Goal: Task Accomplishment & Management: Use online tool/utility

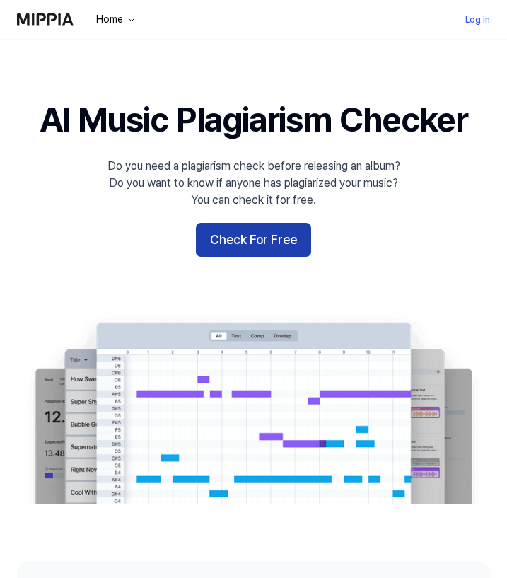
click at [260, 237] on button "Check For Free" at bounding box center [253, 240] width 115 height 34
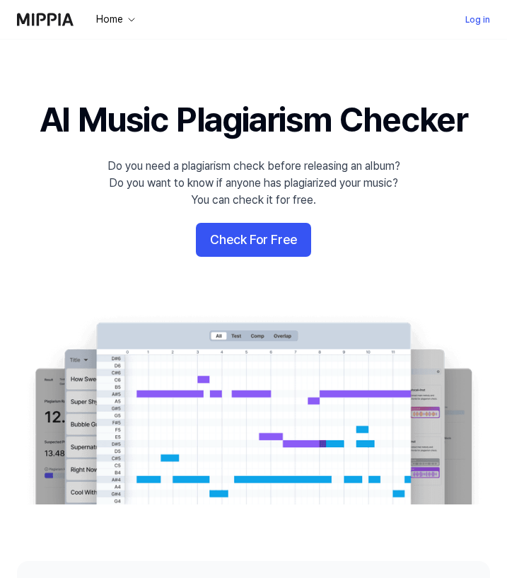
click at [232, 121] on h1 "AI Music Plagiarism Checker" at bounding box center [254, 119] width 428 height 47
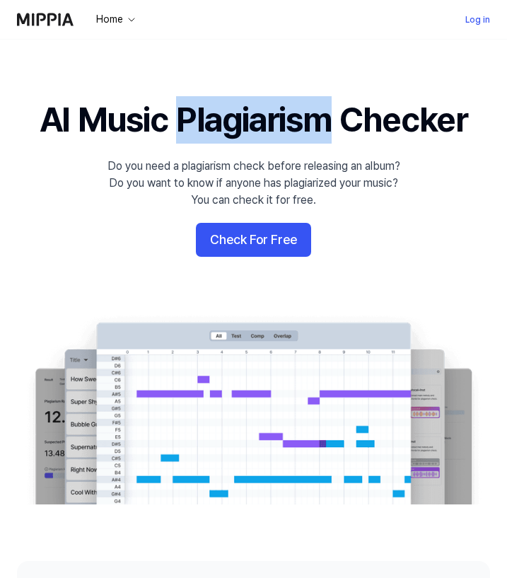
click at [232, 121] on h1 "AI Music Plagiarism Checker" at bounding box center [254, 119] width 428 height 47
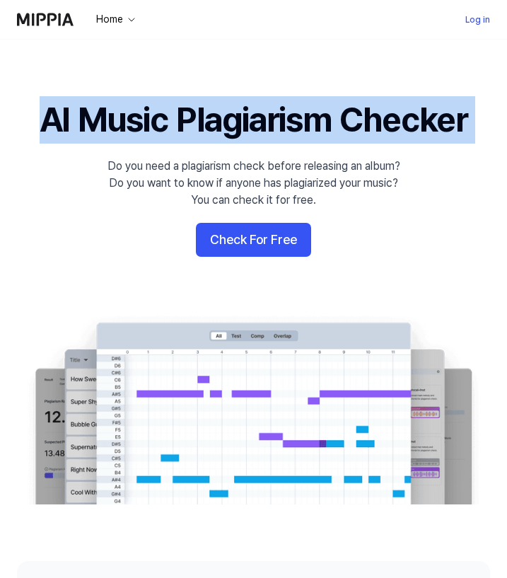
click at [232, 121] on h1 "AI Music Plagiarism Checker" at bounding box center [254, 119] width 428 height 47
click at [192, 127] on h1 "AI Music Plagiarism Checker" at bounding box center [254, 119] width 428 height 47
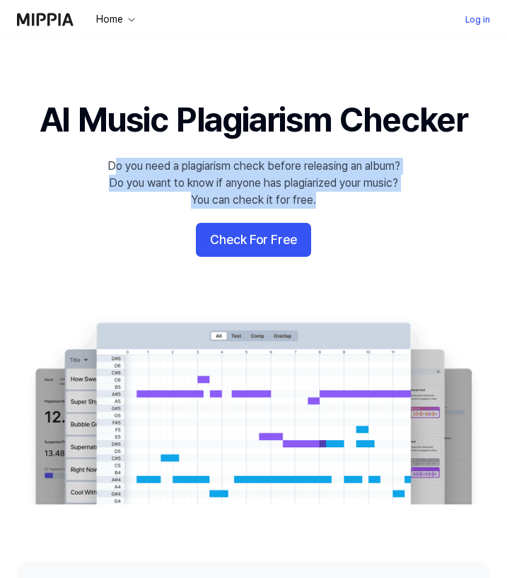
drag, startPoint x: 108, startPoint y: 164, endPoint x: 398, endPoint y: 195, distance: 291.1
click at [398, 195] on div "Do you need a plagiarism check before releasing an album? Do you want to know i…" at bounding box center [254, 183] width 293 height 51
click at [363, 184] on div "Do you need a plagiarism check before releasing an album? Do you want to know i…" at bounding box center [254, 183] width 293 height 51
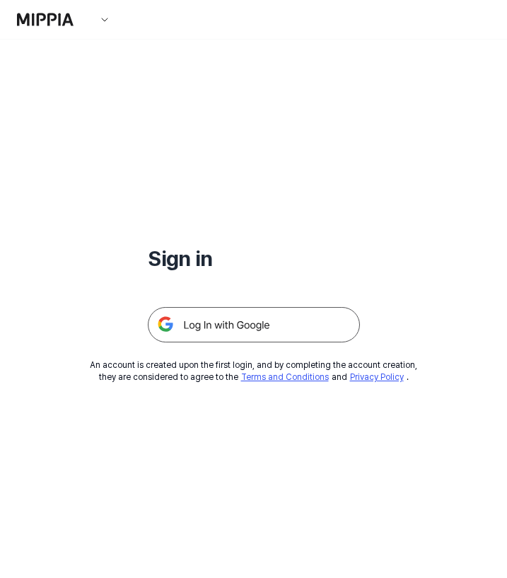
drag, startPoint x: 321, startPoint y: 202, endPoint x: 113, endPoint y: 161, distance: 211.9
click at [202, 326] on img at bounding box center [254, 324] width 212 height 35
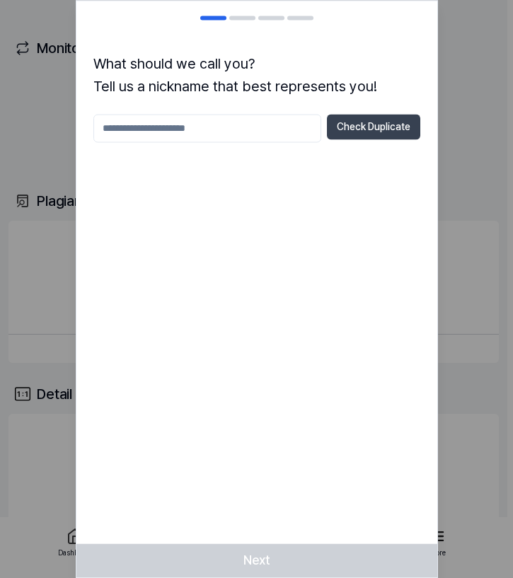
click at [360, 127] on button "Check Duplicate" at bounding box center [373, 126] width 93 height 25
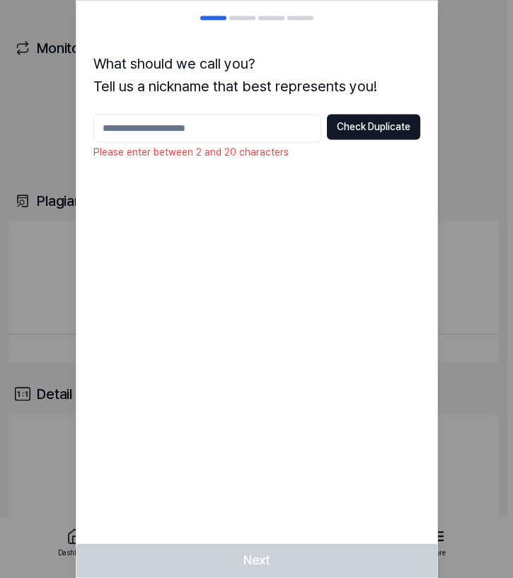
click at [307, 127] on input "text" at bounding box center [207, 128] width 228 height 28
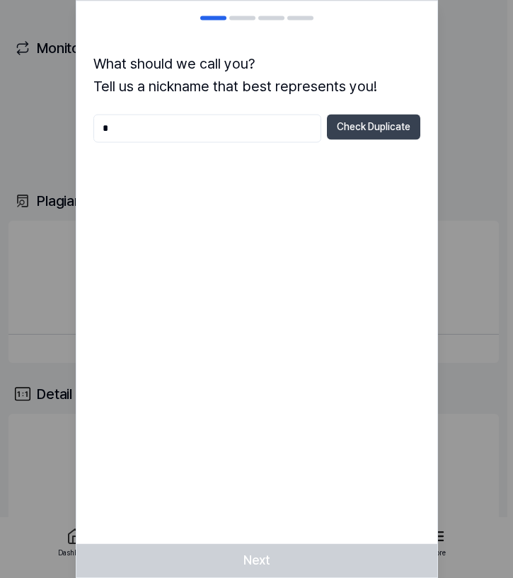
click at [360, 130] on button "Check Duplicate" at bounding box center [373, 126] width 93 height 25
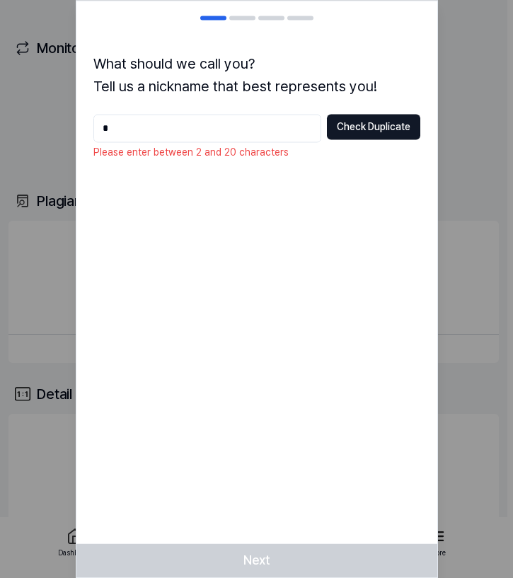
click at [287, 120] on input "*" at bounding box center [207, 128] width 228 height 28
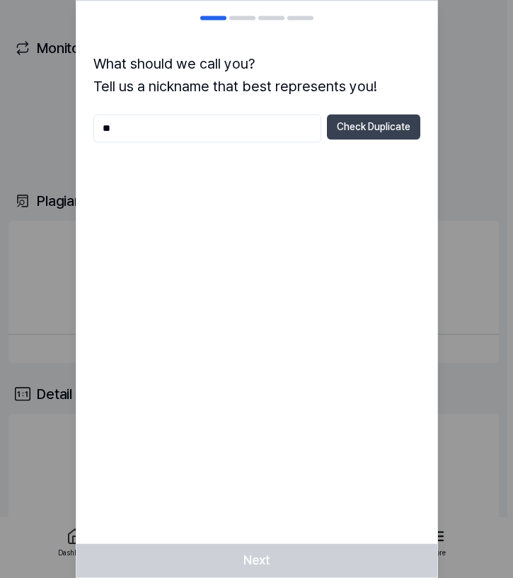
click at [365, 137] on button "Check Duplicate" at bounding box center [373, 126] width 93 height 25
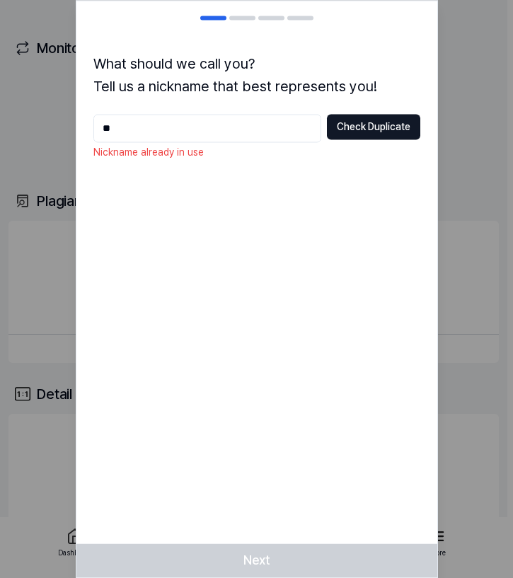
click at [297, 124] on input "**" at bounding box center [207, 128] width 228 height 28
type input "*"
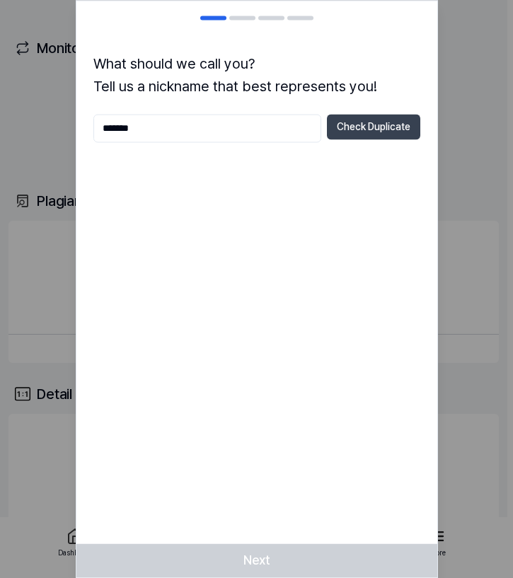
type input "*******"
click at [367, 130] on button "Check Duplicate" at bounding box center [373, 126] width 93 height 25
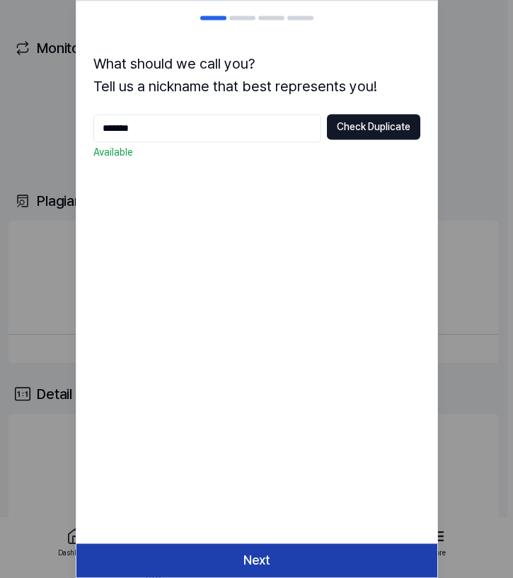
click at [310, 556] on button "Next" at bounding box center [256, 561] width 361 height 34
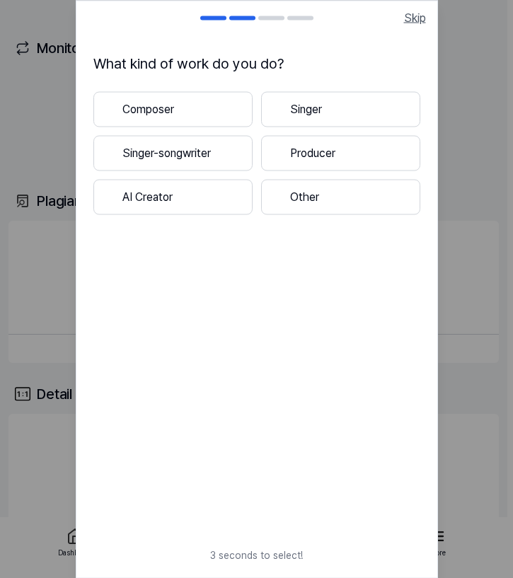
click at [410, 21] on span "Skip" at bounding box center [415, 17] width 22 height 17
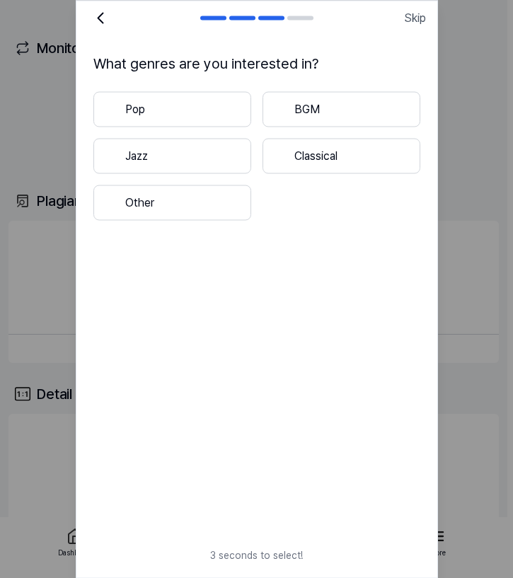
click at [410, 21] on span "Skip" at bounding box center [415, 17] width 22 height 17
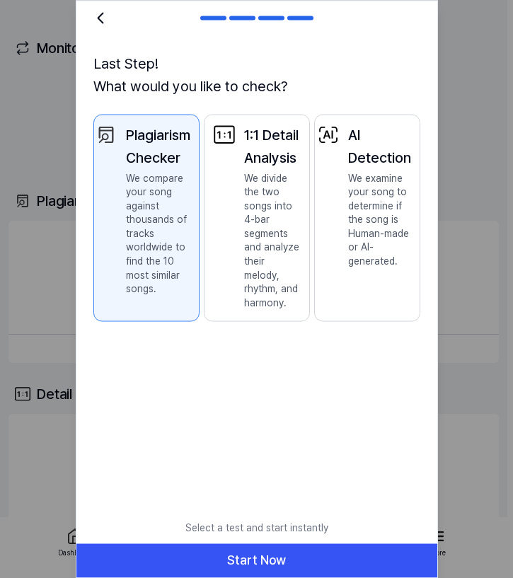
click at [410, 21] on div at bounding box center [414, 17] width 23 height 17
click at [252, 303] on p "We divide the two songs into 4-bar segments and analyze their melody, rhythm, a…" at bounding box center [272, 240] width 57 height 139
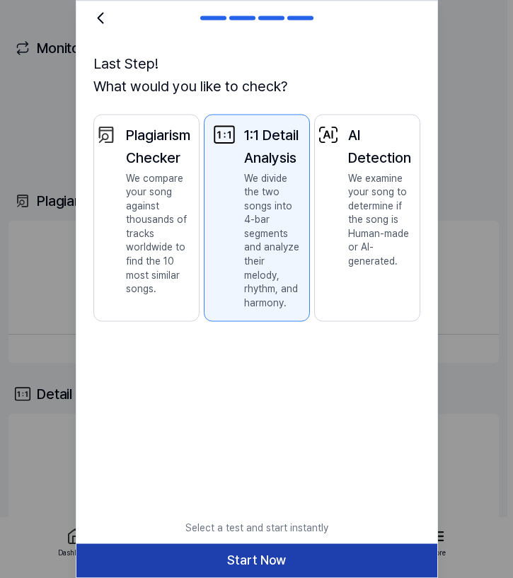
click at [326, 551] on button "Start Now" at bounding box center [256, 561] width 361 height 34
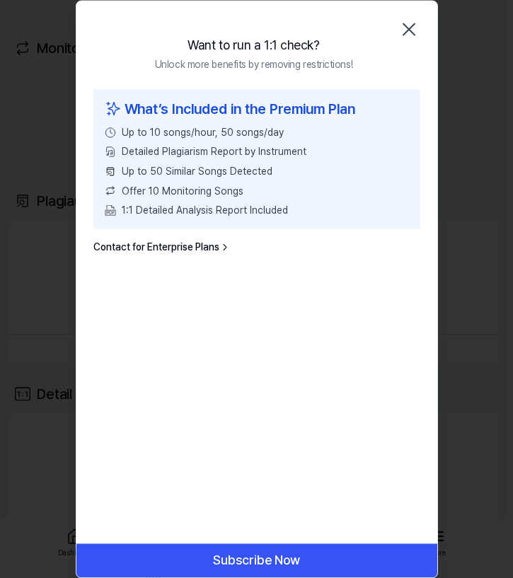
click at [403, 25] on icon "button" at bounding box center [409, 29] width 23 height 23
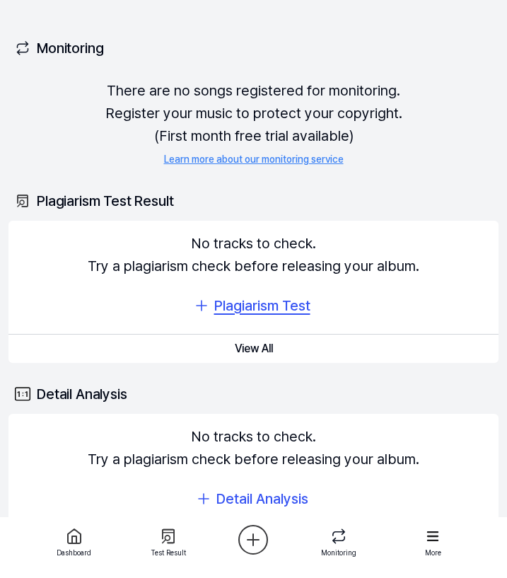
click at [242, 302] on div "Plagiarism Test" at bounding box center [262, 305] width 96 height 23
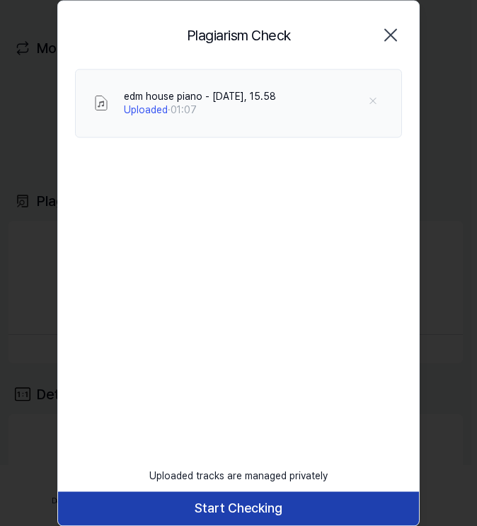
click at [275, 502] on button "Start Checking" at bounding box center [238, 508] width 361 height 34
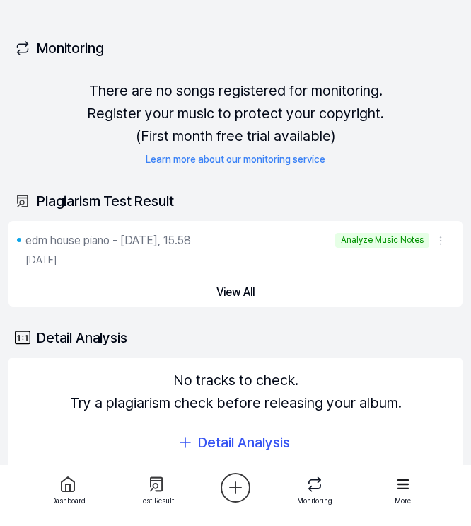
drag, startPoint x: 381, startPoint y: 236, endPoint x: 374, endPoint y: 240, distance: 7.9
click at [374, 240] on div "Analyze Music Notes" at bounding box center [382, 240] width 94 height 15
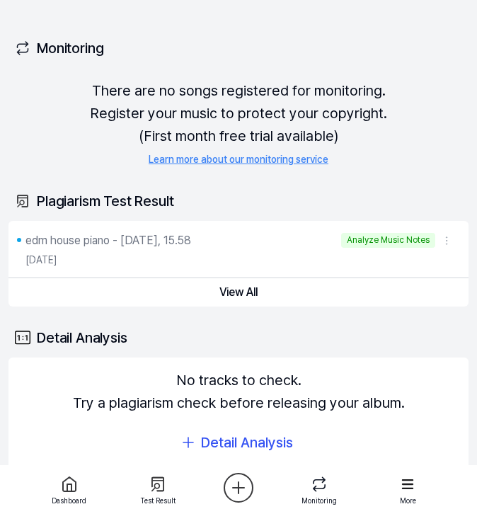
click at [442, 241] on html "Dashboard Pricing Update Contact vyglkhj Dashboard Plagiarism Checker Detail An…" at bounding box center [238, 263] width 477 height 526
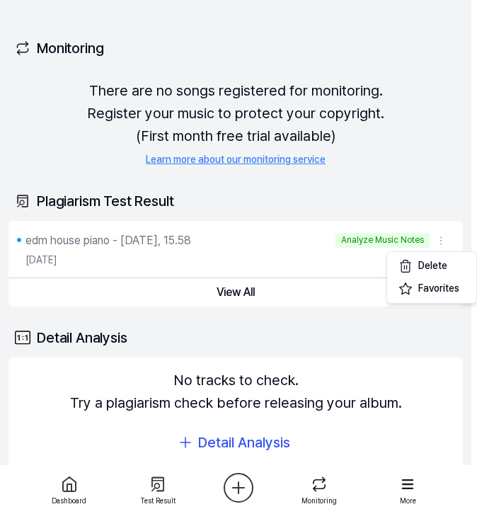
click at [436, 195] on html "Dashboard Pricing Update Contact vyglkhj Dashboard Plagiarism Checker Detail An…" at bounding box center [238, 263] width 477 height 526
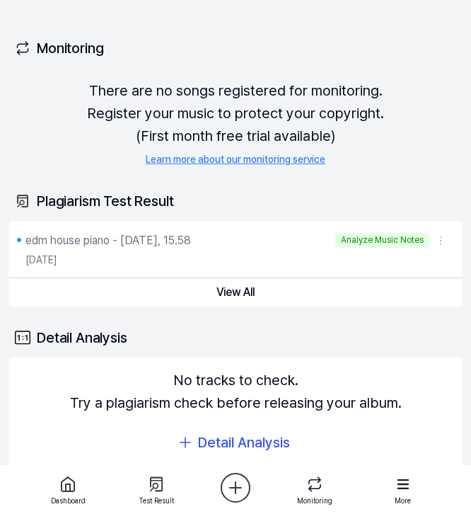
click at [388, 240] on div "Analyze Music Notes" at bounding box center [382, 240] width 94 height 15
click at [391, 238] on div "Analyze Music Notes" at bounding box center [382, 240] width 94 height 15
click at [383, 239] on div "Analyze Music Notes" at bounding box center [382, 240] width 94 height 15
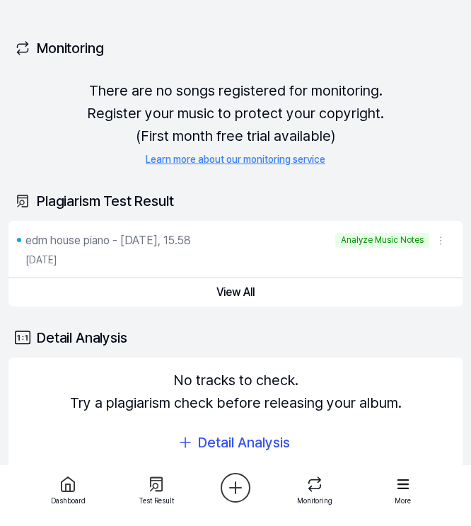
click at [389, 239] on div "Analyze Music Notes" at bounding box center [382, 240] width 94 height 15
click at [413, 238] on div "15%" at bounding box center [415, 240] width 28 height 15
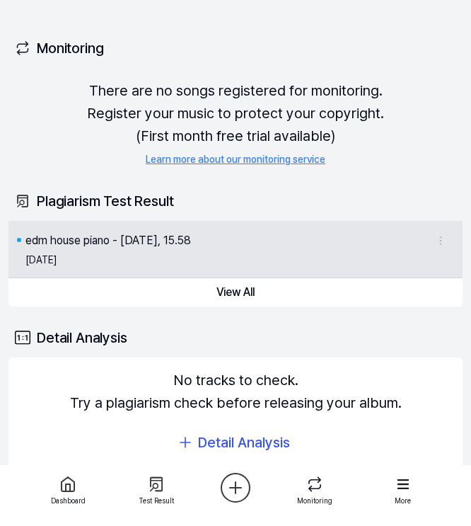
click at [285, 243] on div "edm house piano - 2025-09-21, 15.58" at bounding box center [227, 240] width 404 height 17
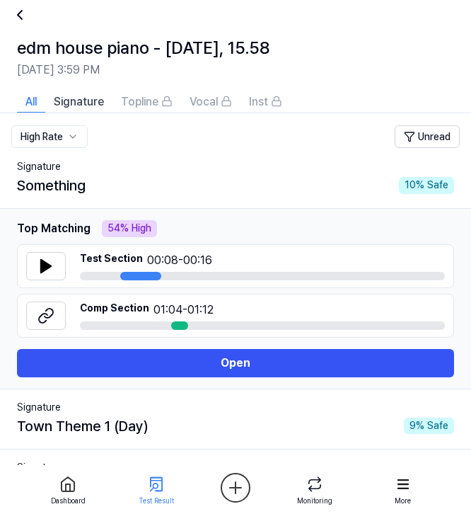
scroll to position [16, 0]
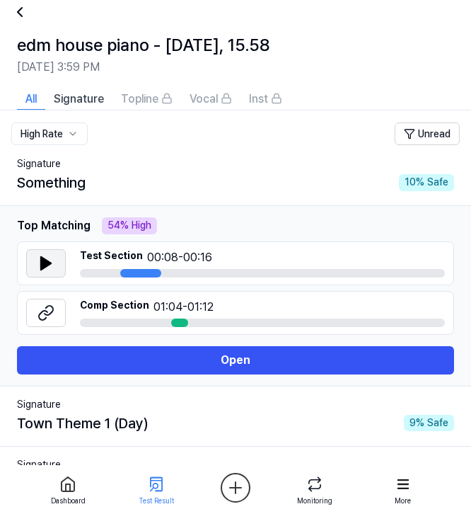
click at [48, 261] on icon at bounding box center [46, 263] width 10 height 13
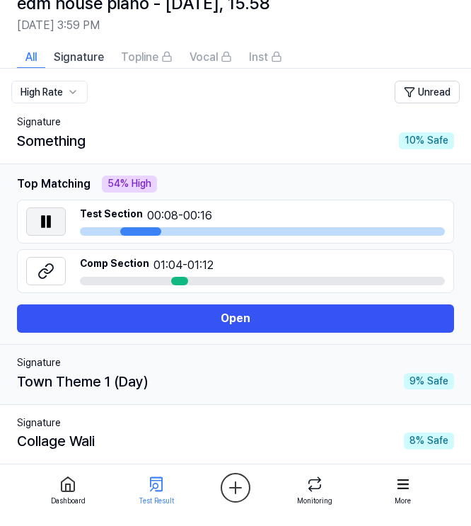
scroll to position [55, 0]
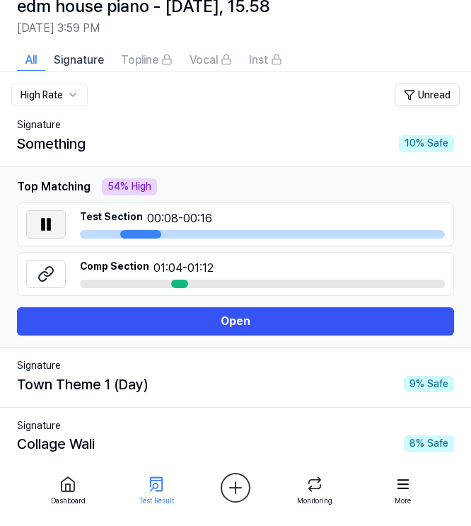
click at [54, 224] on button at bounding box center [46, 224] width 40 height 28
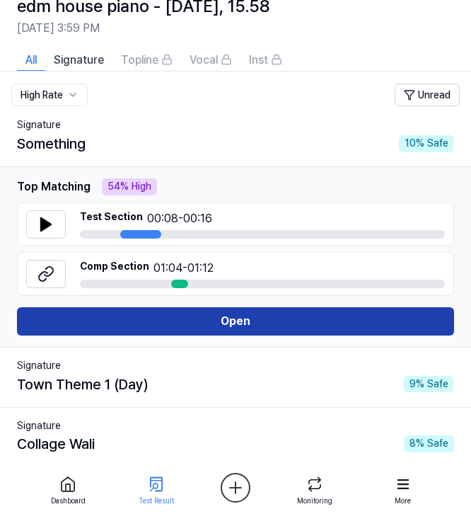
click at [172, 319] on button "Open" at bounding box center [235, 321] width 437 height 28
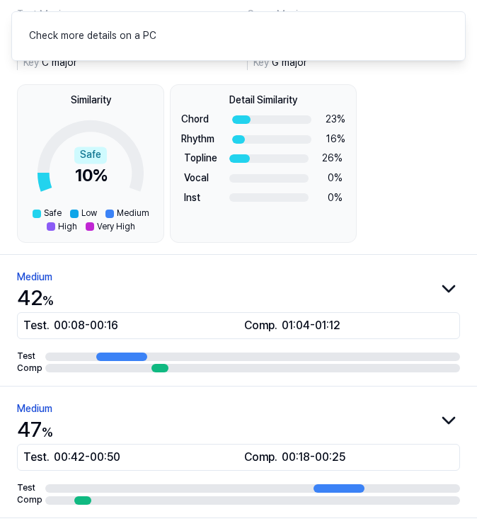
scroll to position [85, 0]
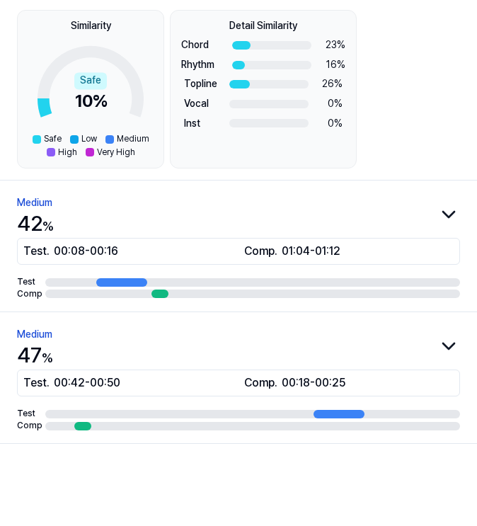
click at [441, 206] on icon "button" at bounding box center [448, 214] width 23 height 23
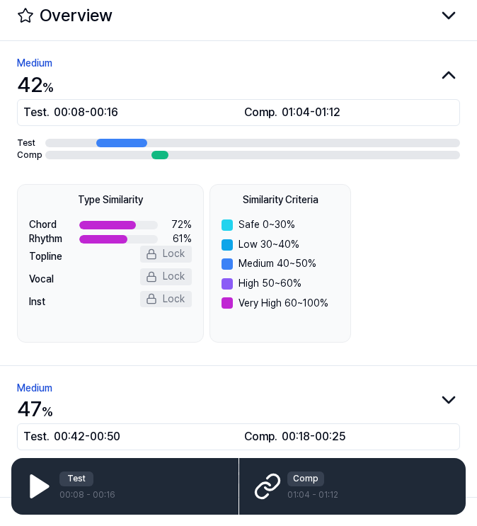
scroll to position [50, 0]
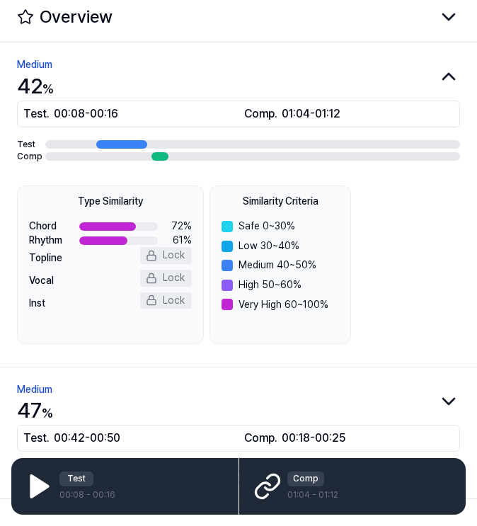
click at [437, 76] on icon "button" at bounding box center [448, 76] width 23 height 23
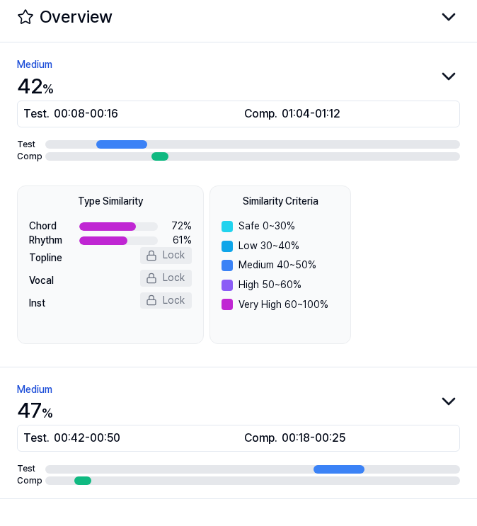
scroll to position [0, 0]
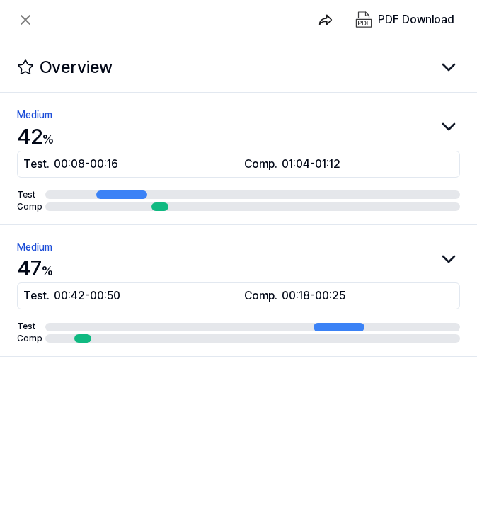
click at [443, 244] on div "Medium 47 %" at bounding box center [238, 261] width 443 height 44
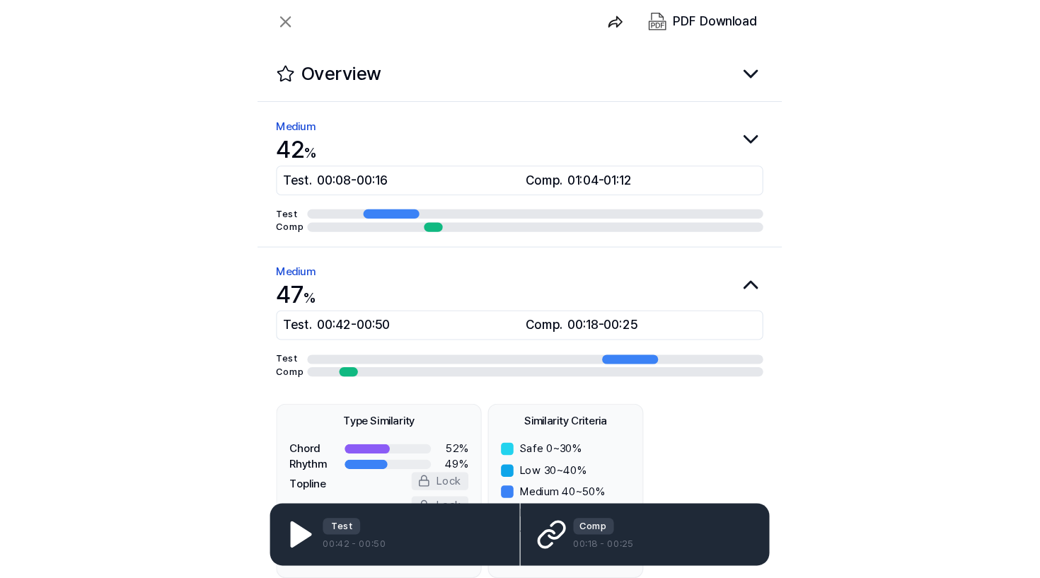
scroll to position [133, 0]
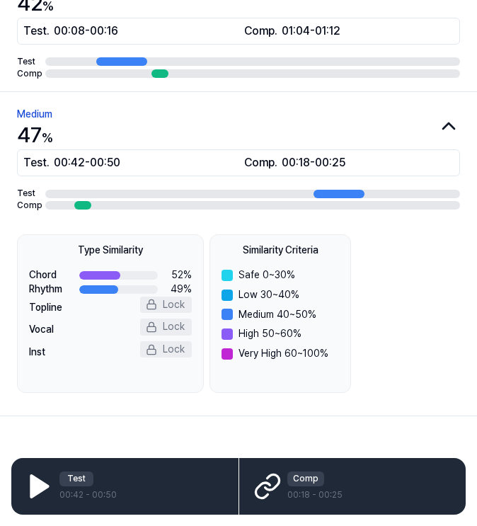
click at [96, 268] on div "Chord 52 %" at bounding box center [110, 275] width 163 height 14
click at [38, 485] on icon at bounding box center [39, 486] width 16 height 21
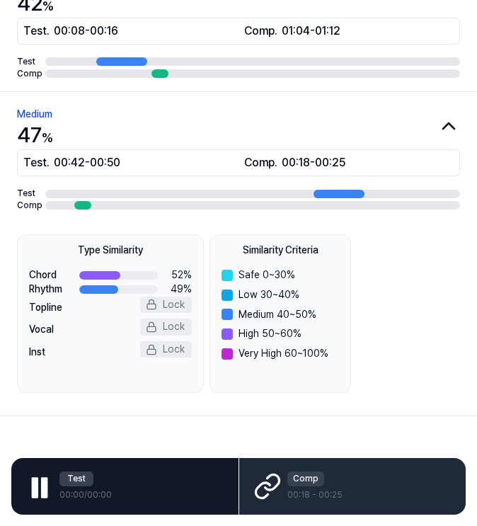
click at [89, 479] on div "Test" at bounding box center [76, 478] width 34 height 15
click at [267, 487] on icon at bounding box center [267, 486] width 28 height 28
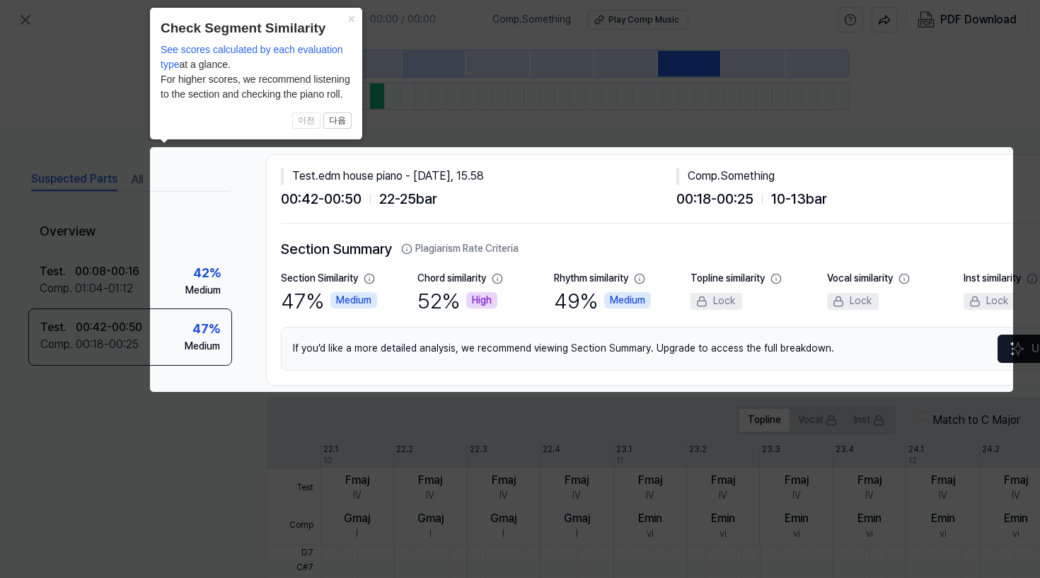
scroll to position [0, 109]
